Goal: Task Accomplishment & Management: Complete application form

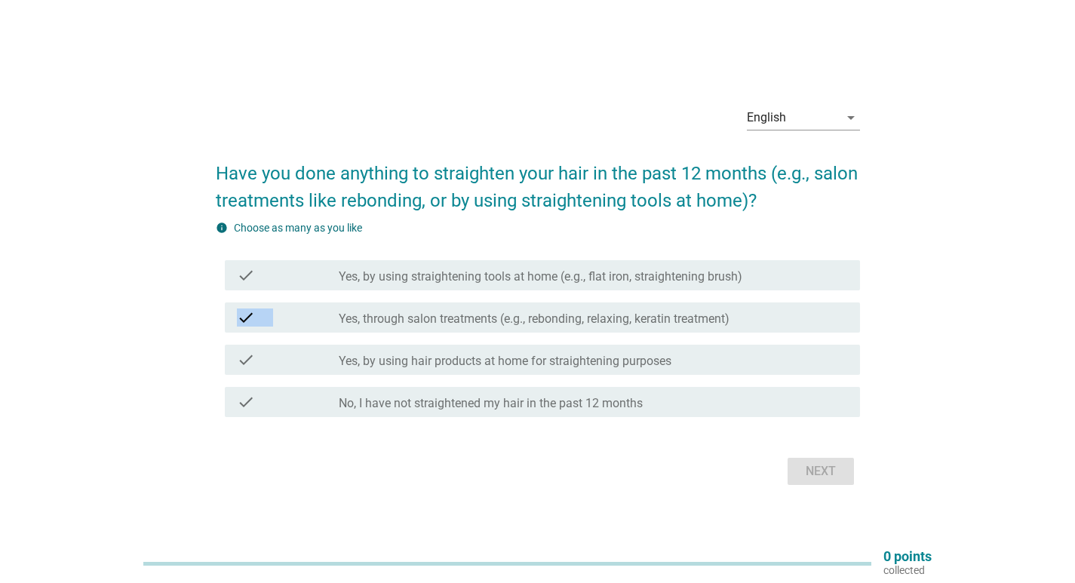
drag, startPoint x: 410, startPoint y: 296, endPoint x: 414, endPoint y: 319, distance: 23.7
click at [414, 319] on div "check check_box_outline_blank Yes, by using straightening tools at home (e.g., …" at bounding box center [538, 338] width 644 height 169
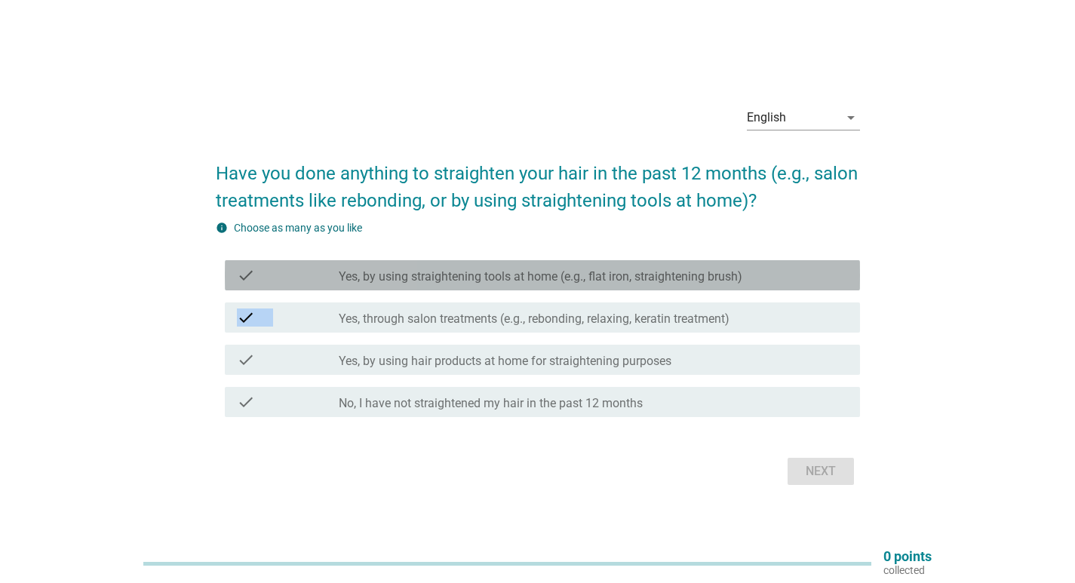
click at [451, 280] on label "Yes, by using straightening tools at home (e.g., flat iron, straightening brush)" at bounding box center [541, 276] width 404 height 15
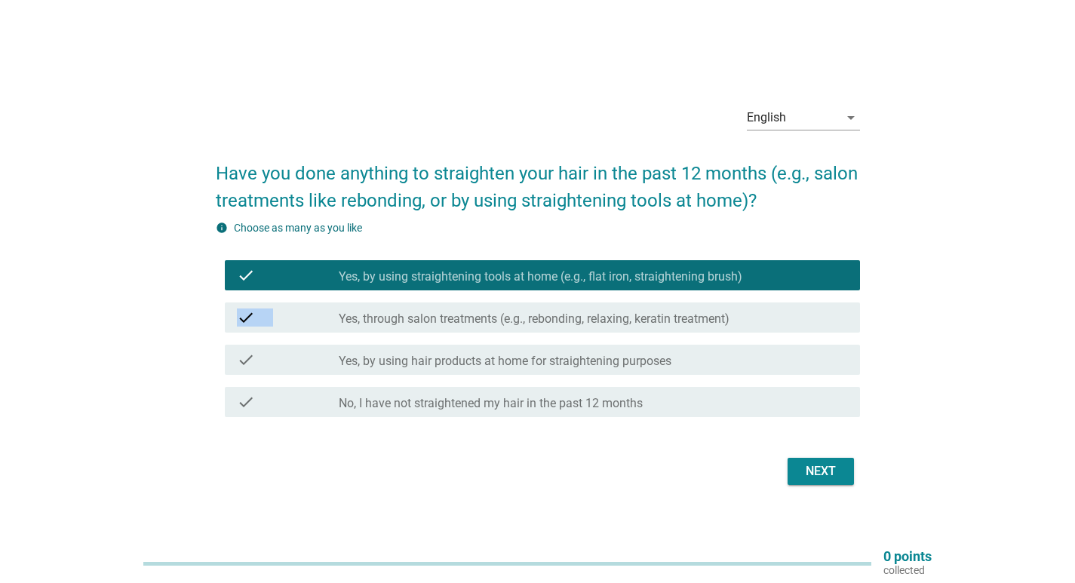
click at [822, 476] on div "Next" at bounding box center [821, 472] width 42 height 18
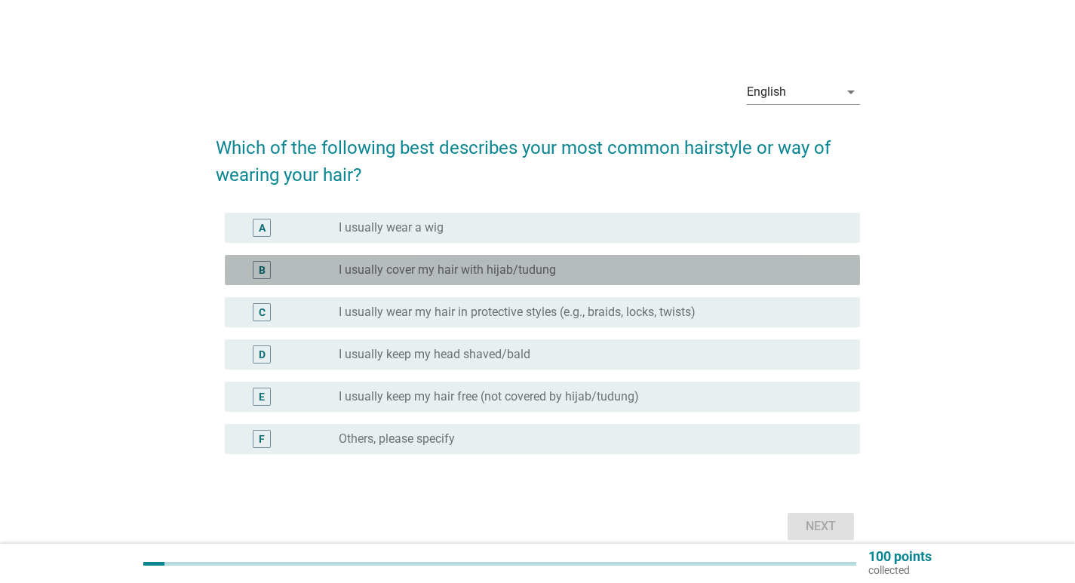
click at [386, 269] on label "I usually cover my hair with hijab/tudung" at bounding box center [447, 270] width 217 height 15
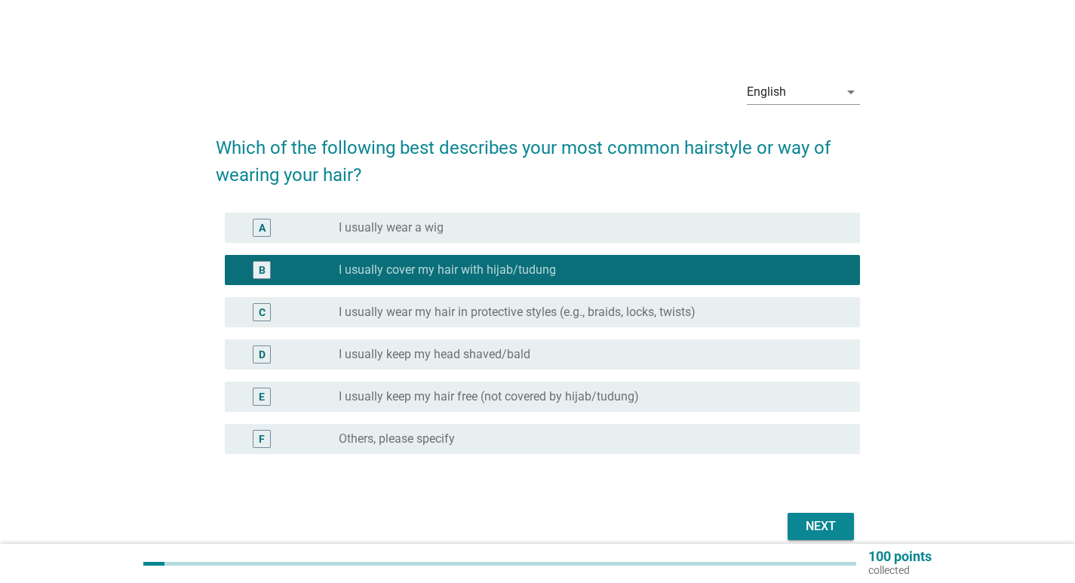
click at [813, 524] on div "Next" at bounding box center [821, 527] width 42 height 18
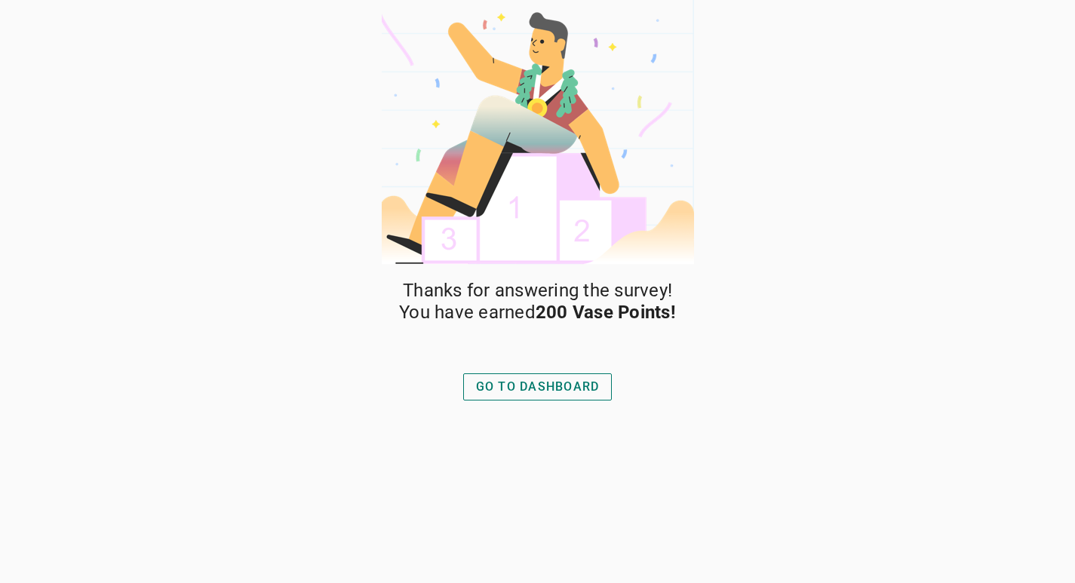
click at [549, 389] on div "GO TO DASHBOARD" at bounding box center [538, 387] width 124 height 18
